Goal: Find specific page/section: Find specific page/section

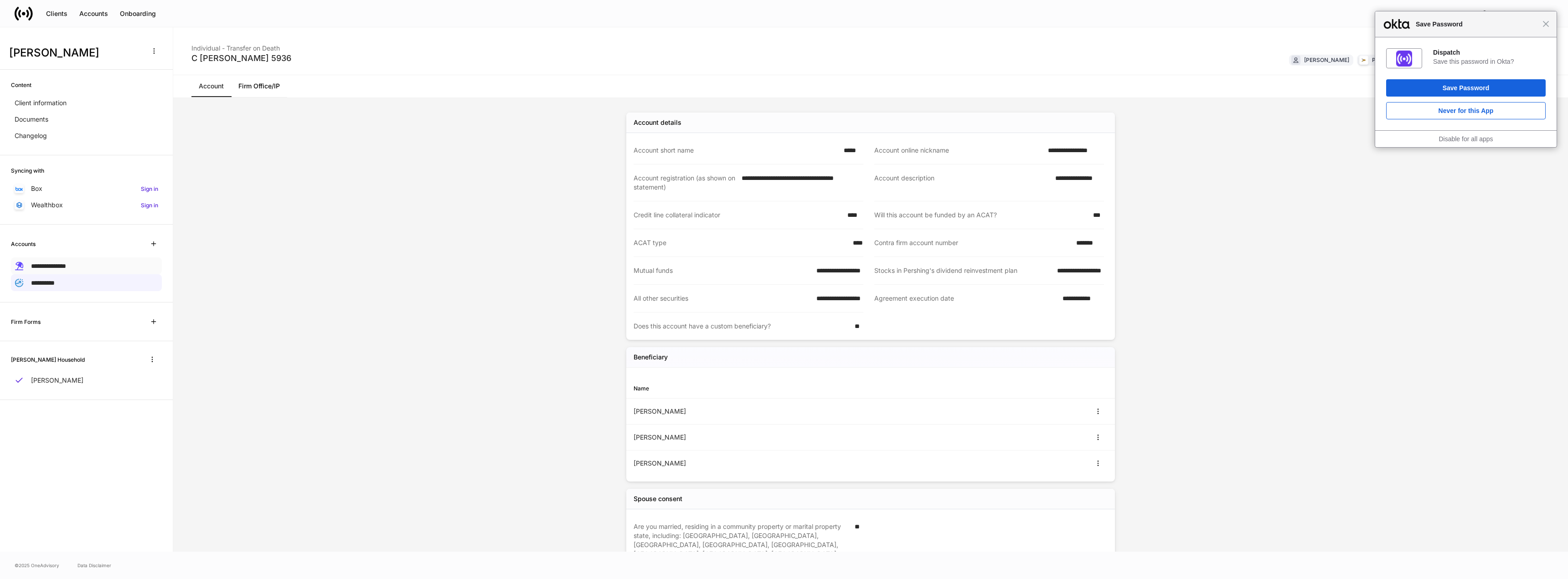
click at [83, 262] on div "**********" at bounding box center [86, 266] width 151 height 17
click at [82, 284] on div "**********" at bounding box center [86, 283] width 151 height 17
click at [66, 264] on span "**********" at bounding box center [49, 266] width 35 height 6
click at [80, 285] on div "**********" at bounding box center [86, 283] width 151 height 17
